Goal: Answer question/provide support: Share knowledge or assist other users

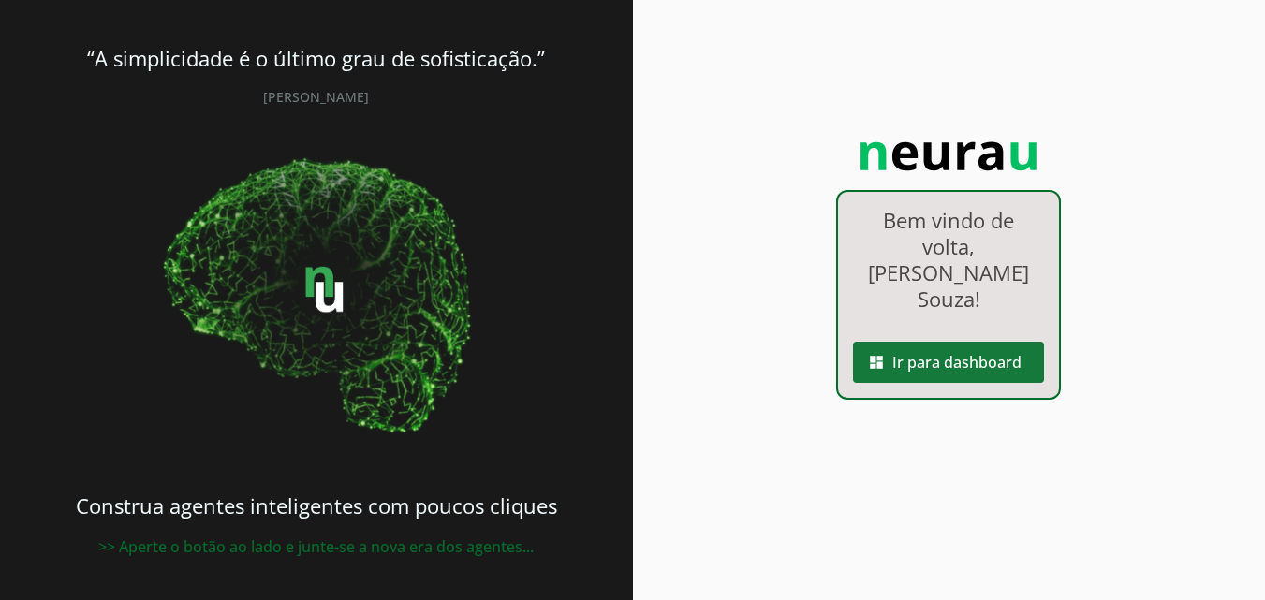
click at [980, 355] on span at bounding box center [948, 362] width 191 height 45
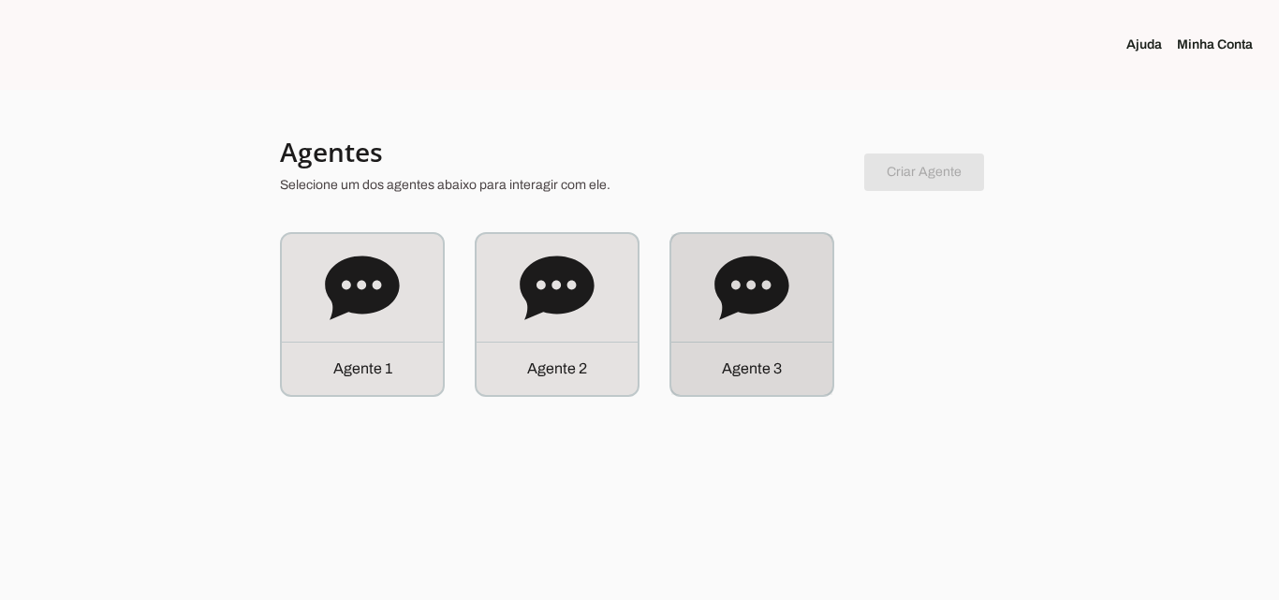
click at [684, 321] on div "Agente 3" at bounding box center [751, 314] width 161 height 161
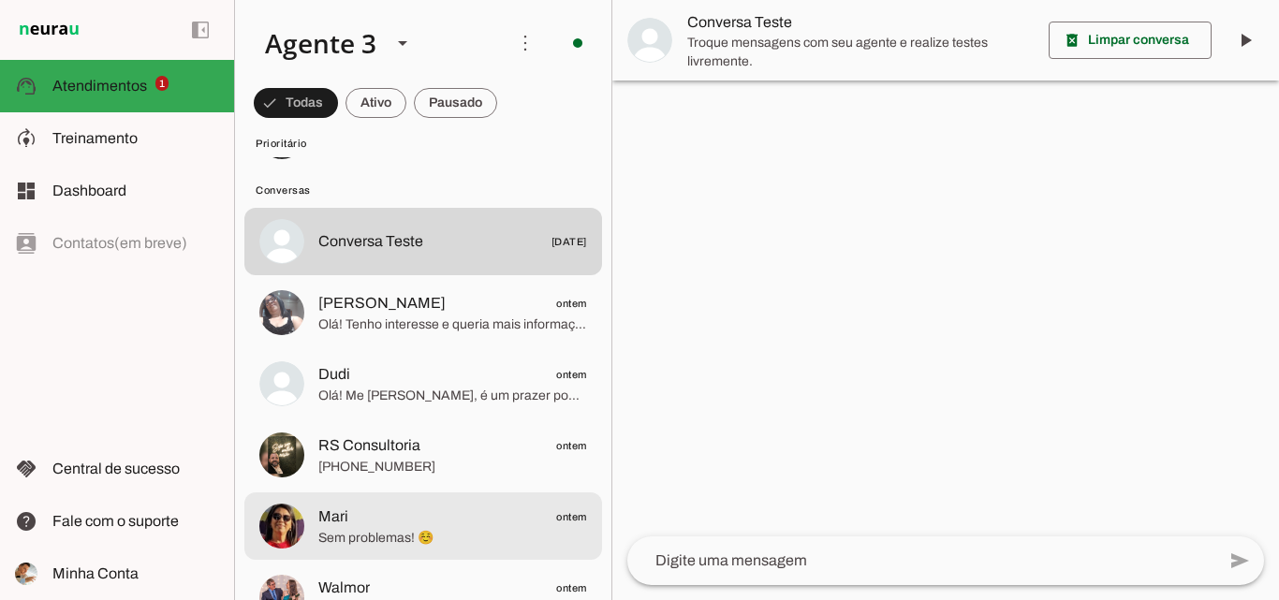
scroll to position [94, 0]
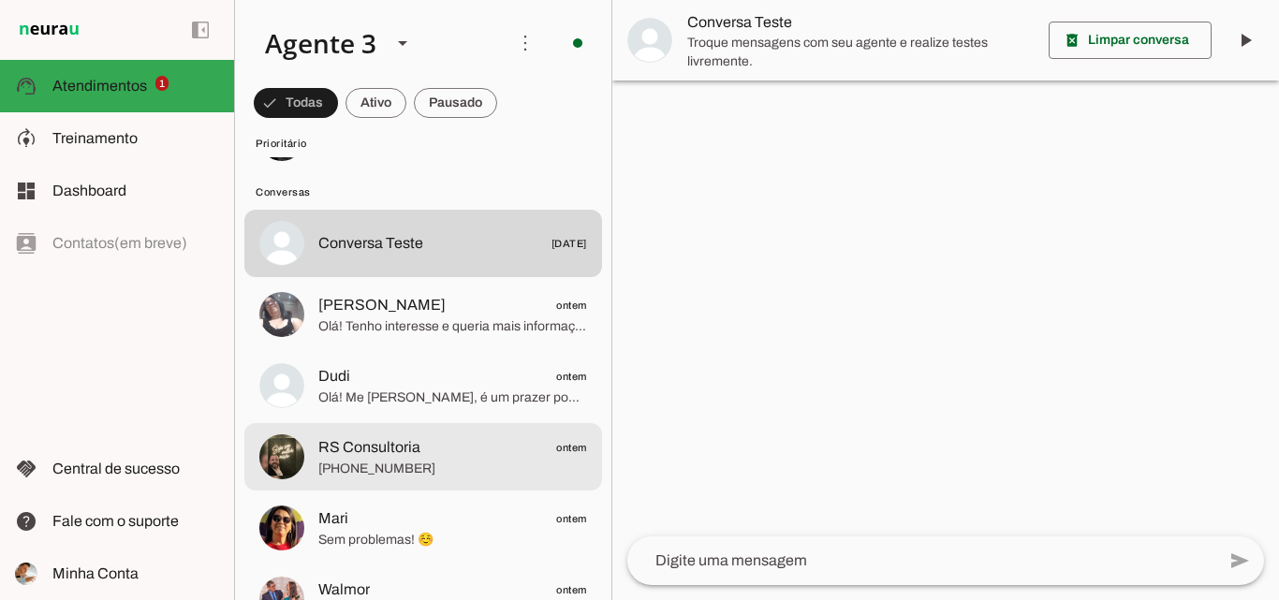
click at [411, 454] on span "RS Consultoria" at bounding box center [369, 447] width 102 height 22
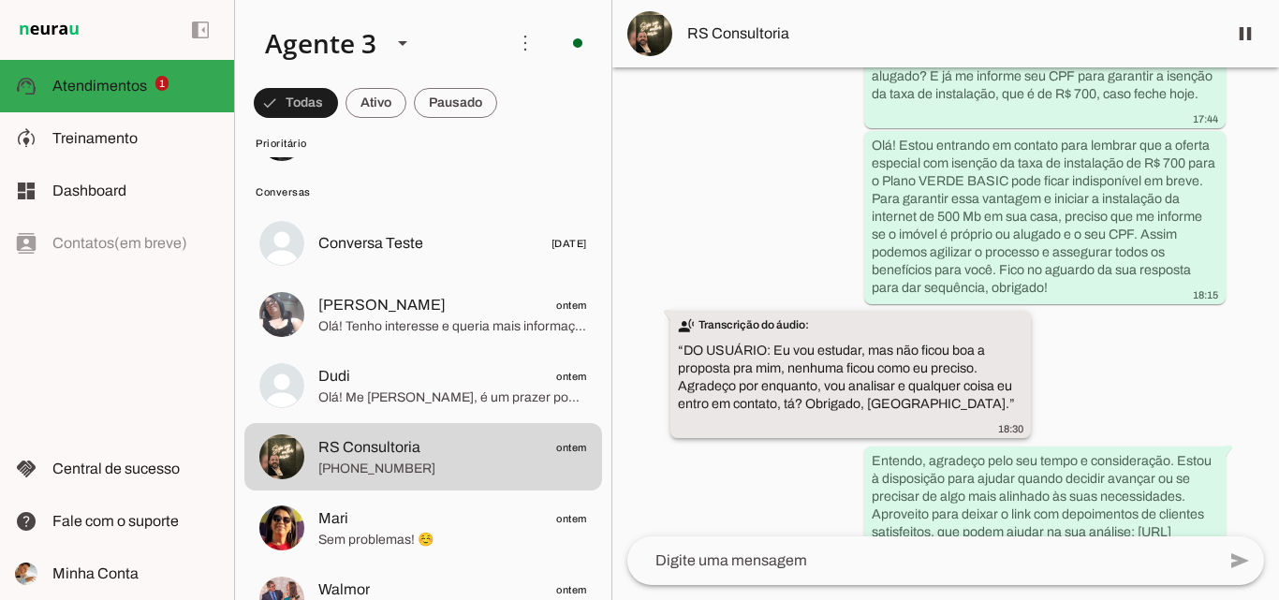
scroll to position [2298, 0]
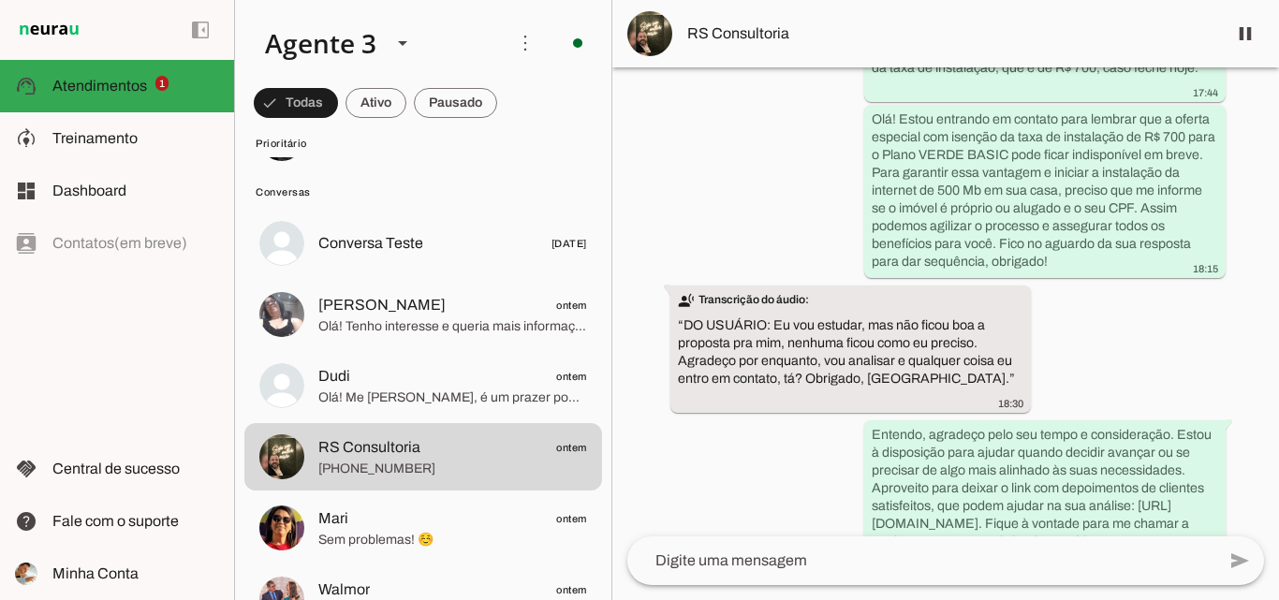
click at [700, 416] on div "Agente ativado Próximo follow-up (tempo indisponível) há cerca de 16 horas Olá!…" at bounding box center [945, 301] width 667 height 469
